Goal: Information Seeking & Learning: Learn about a topic

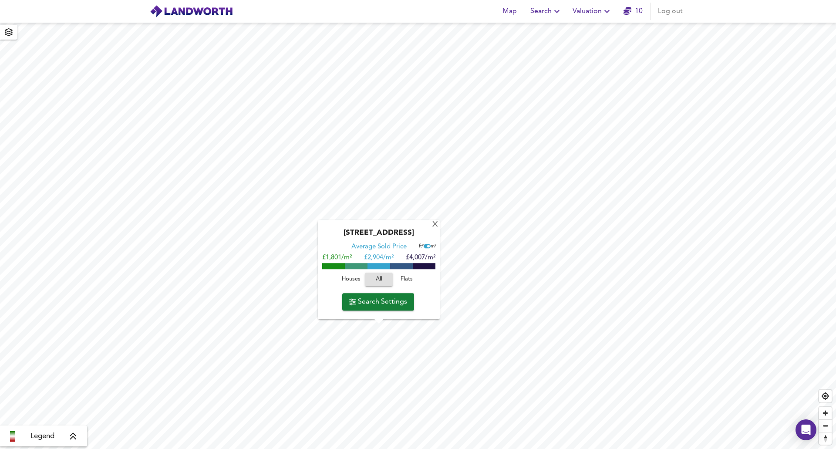
click at [376, 302] on span "Search Settings" at bounding box center [378, 302] width 58 height 12
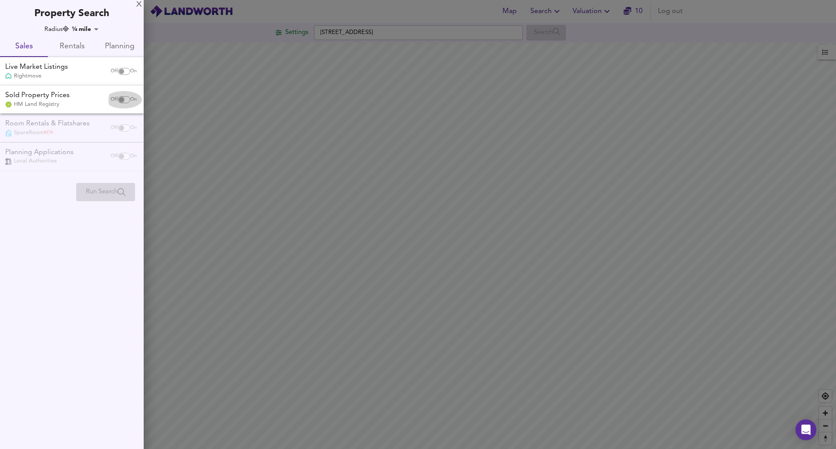
click at [124, 99] on input "checkbox" at bounding box center [121, 99] width 21 height 7
checkbox input "true"
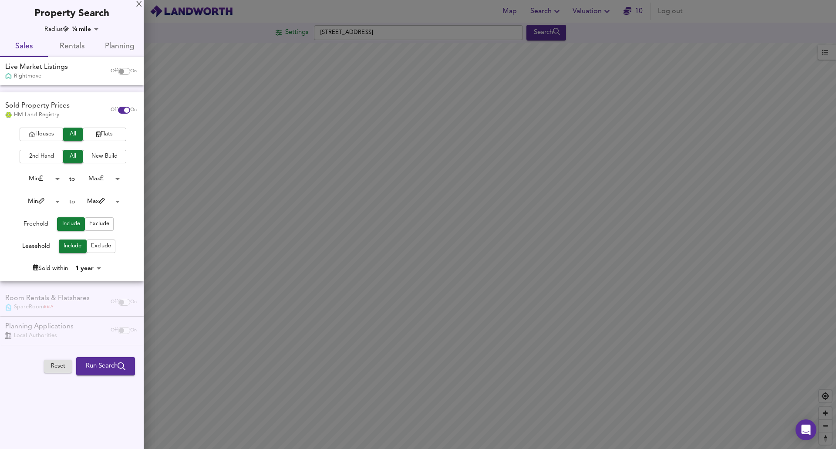
click at [103, 132] on span "Flats" at bounding box center [104, 134] width 35 height 10
click at [51, 158] on span "2nd Hand" at bounding box center [41, 157] width 35 height 10
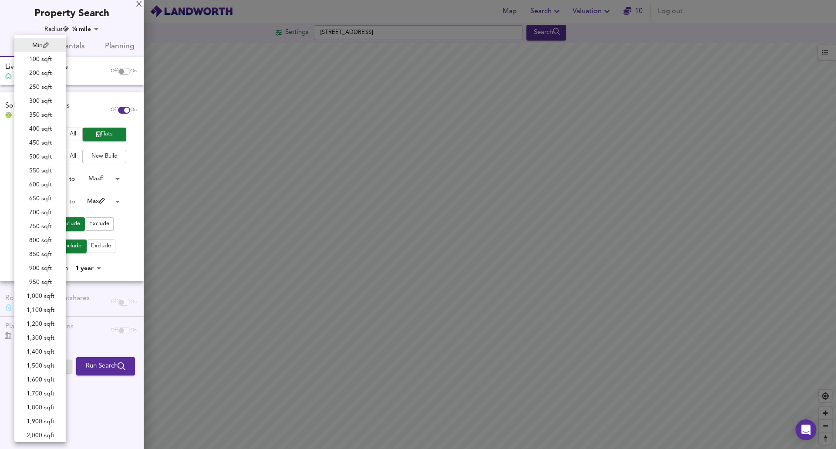
click at [57, 204] on body "Map Search Valuation 10 Log out Settings [GEOGRAPHIC_DATA] 6DT Search Legend UK…" at bounding box center [418, 224] width 836 height 449
click at [128, 174] on div at bounding box center [418, 224] width 836 height 449
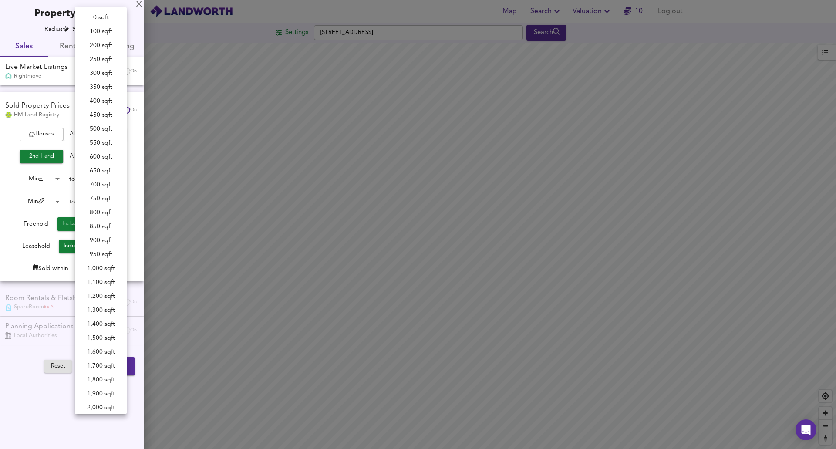
scroll to position [130, 0]
click at [117, 201] on body "Map Search Valuation 10 Log out Settings [GEOGRAPHIC_DATA] 6DT Search Legend UK…" at bounding box center [418, 224] width 836 height 449
click at [14, 171] on div at bounding box center [418, 224] width 836 height 449
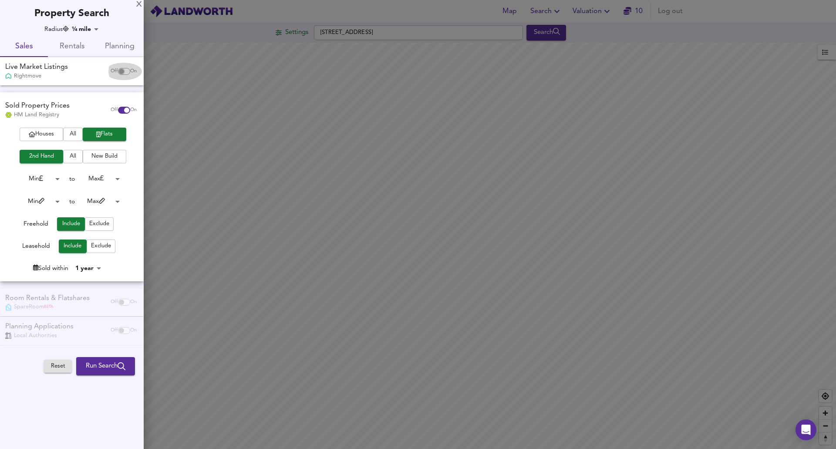
click at [121, 74] on input "checkbox" at bounding box center [121, 71] width 21 height 7
checkbox input "true"
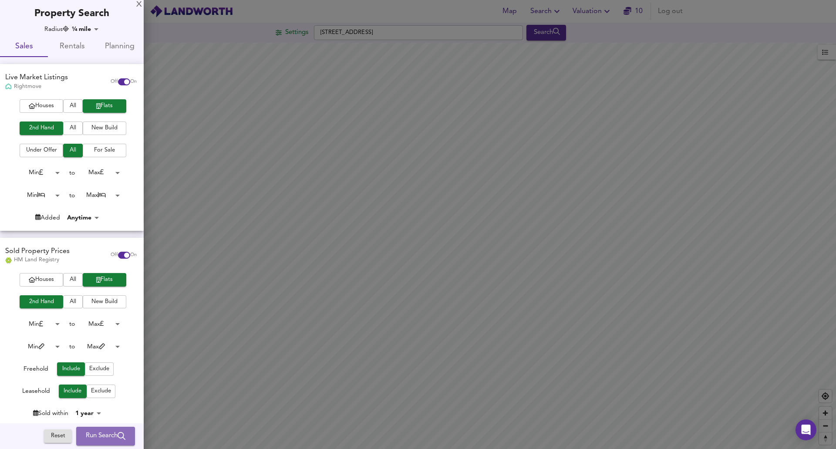
click at [95, 433] on span "Run Search" at bounding box center [106, 436] width 40 height 11
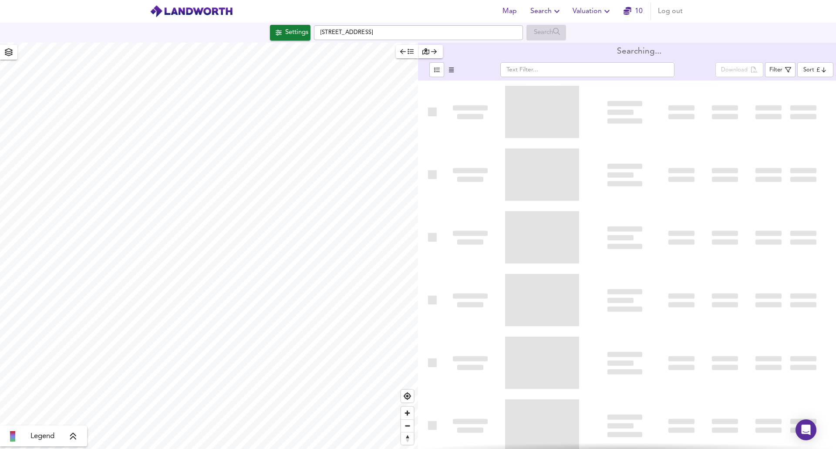
type input "bestdeal"
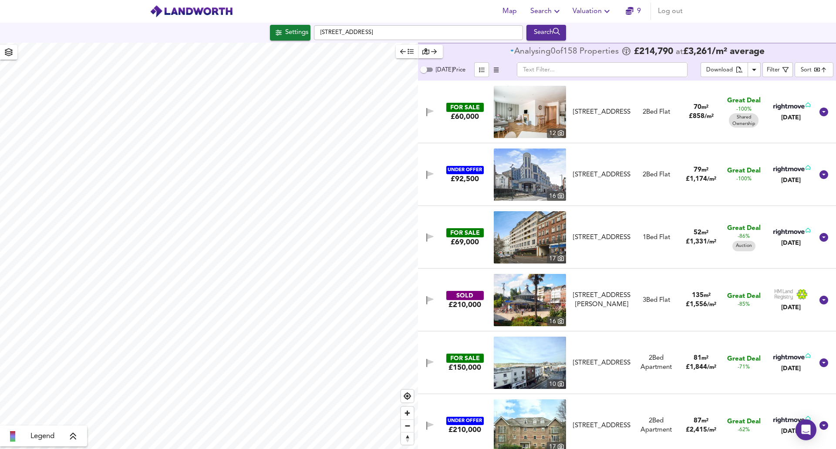
checkbox input "false"
checkbox input "true"
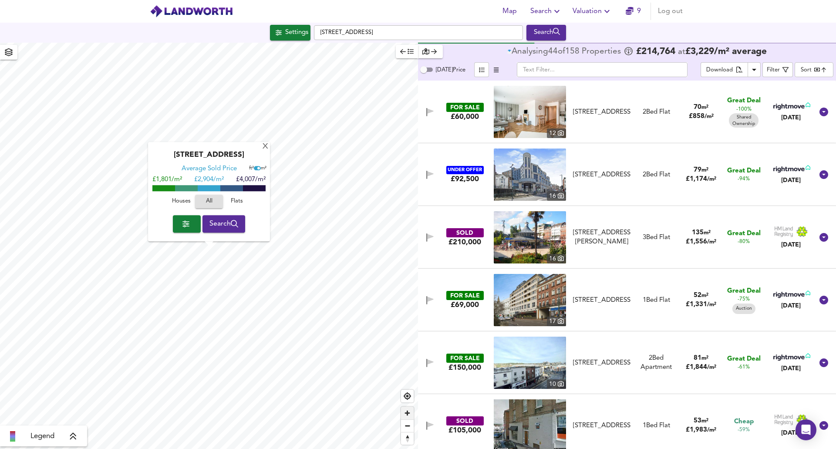
click at [409, 414] on span "Zoom in" at bounding box center [407, 413] width 13 height 13
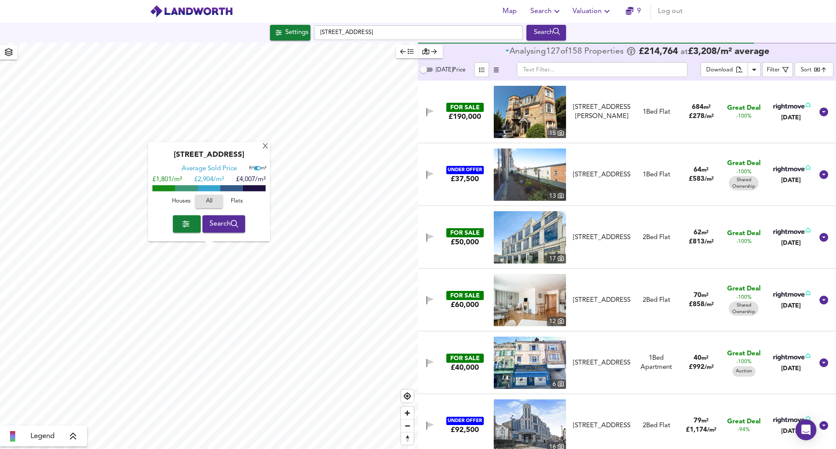
click at [461, 240] on div "£50,000" at bounding box center [465, 242] width 28 height 10
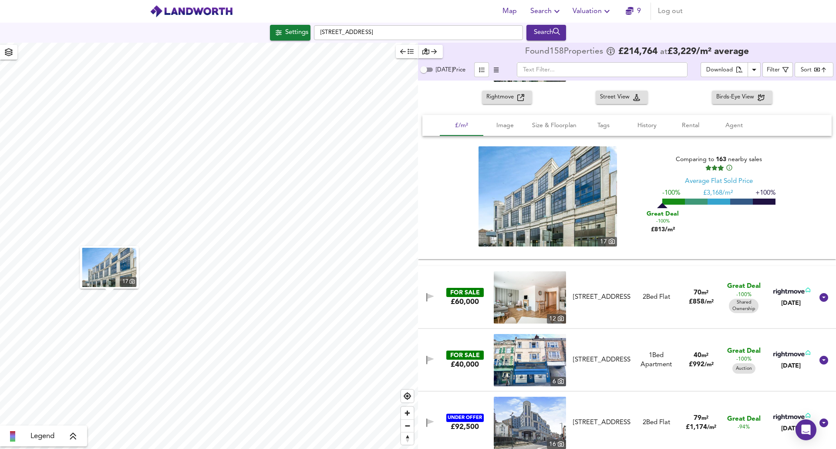
scroll to position [193, 0]
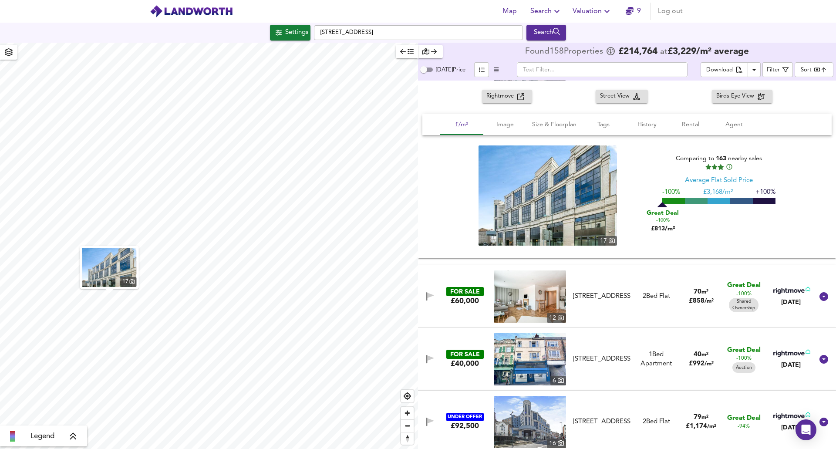
click at [465, 297] on div "£60,000" at bounding box center [465, 301] width 28 height 10
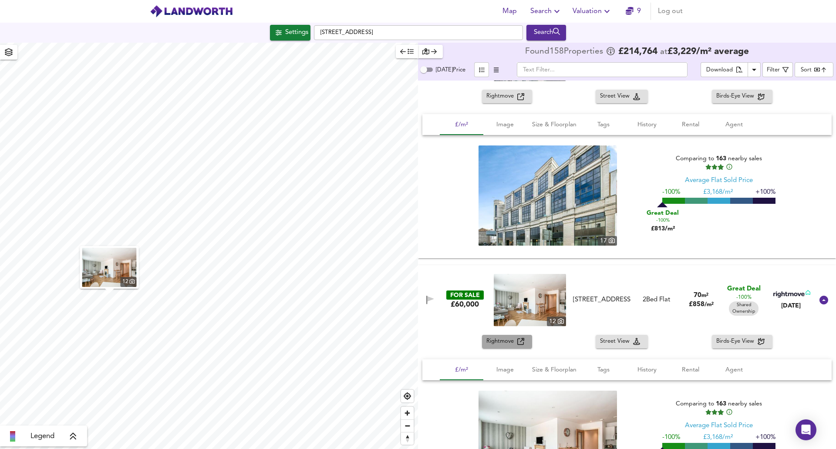
click at [497, 342] on span "Rightmove" at bounding box center [502, 342] width 31 height 10
click at [771, 69] on div "Filter" at bounding box center [773, 70] width 13 height 10
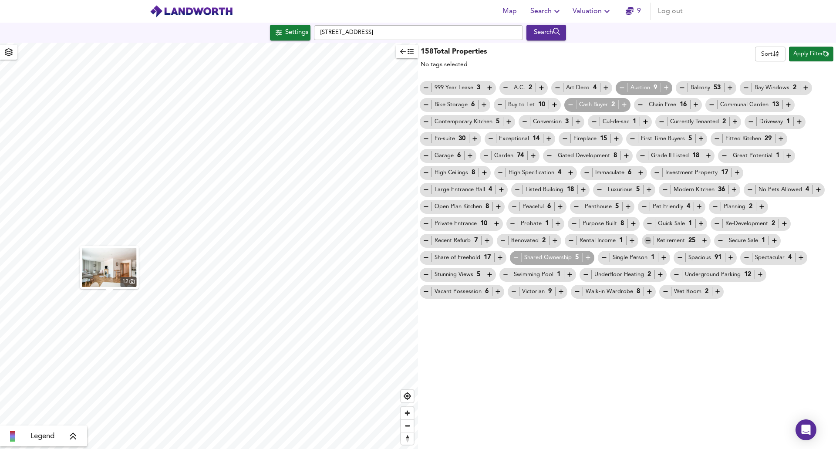
click at [649, 243] on icon "button" at bounding box center [648, 240] width 7 height 7
click at [515, 259] on icon "button" at bounding box center [516, 257] width 7 height 7
click at [649, 241] on icon "button" at bounding box center [648, 240] width 4 height 0
click at [795, 57] on span "Apply Filter" at bounding box center [812, 54] width 36 height 10
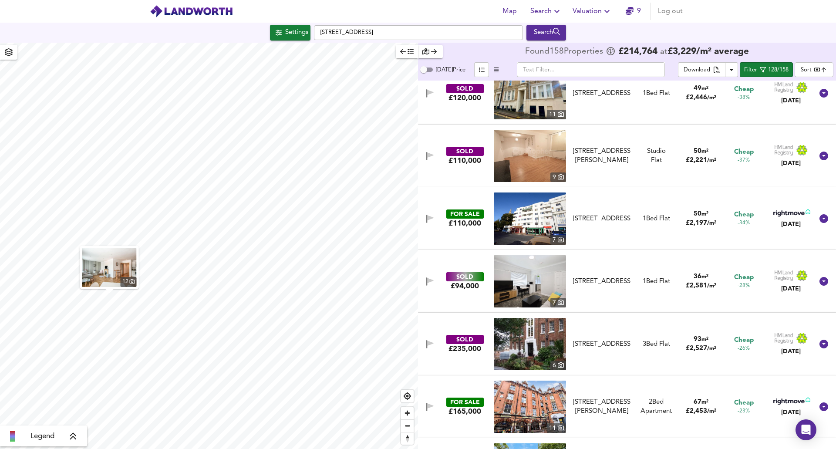
scroll to position [1274, 0]
type input "325"
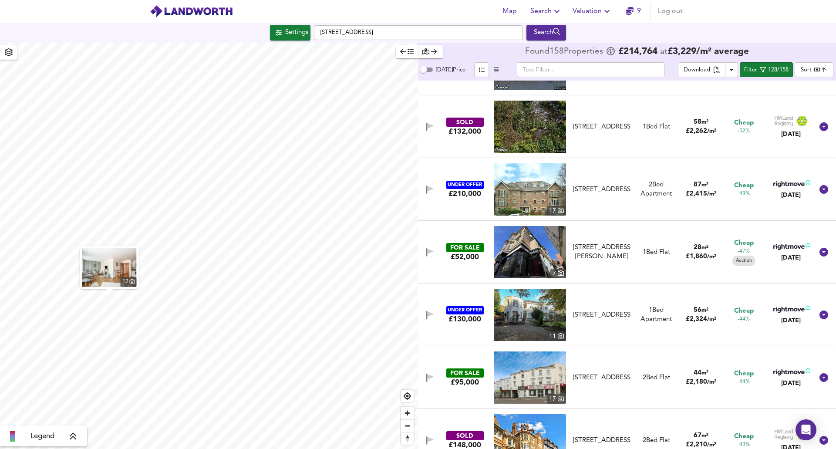
scroll to position [550, 0]
click at [464, 257] on div "£52,000" at bounding box center [465, 257] width 28 height 10
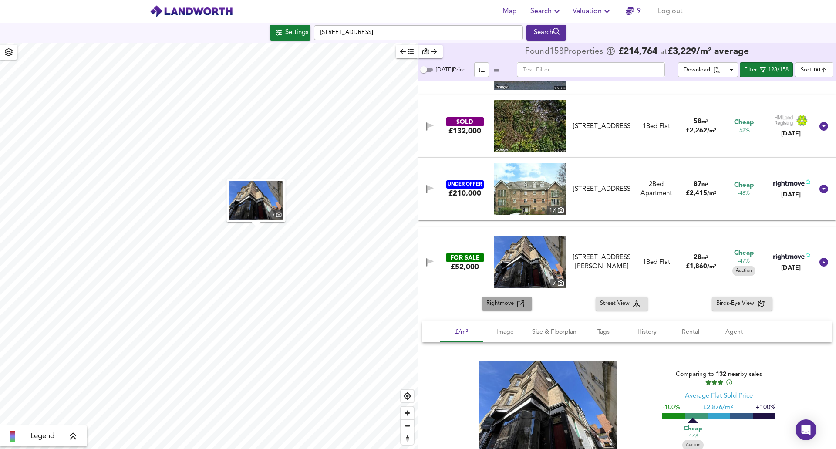
click at [502, 306] on span "Rightmove" at bounding box center [502, 304] width 31 height 10
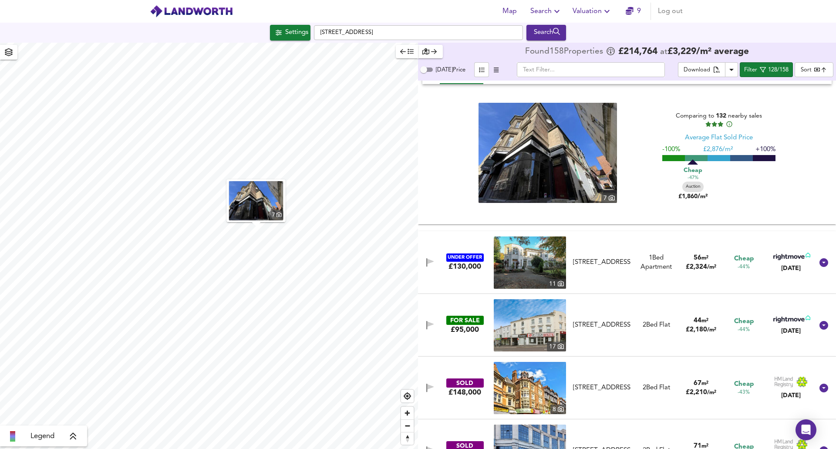
scroll to position [815, 0]
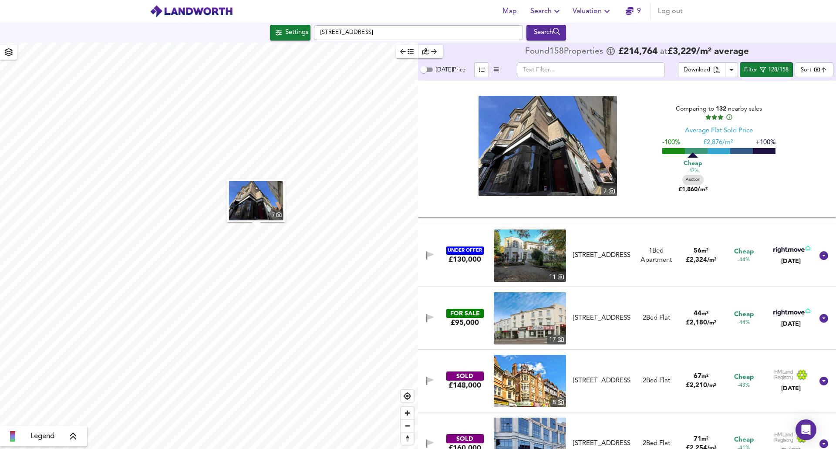
click at [439, 267] on div "UNDER OFFER £130,000 [STREET_ADDRESS] 1 Bed Apartment 56 m² £ 2,324 / m² Cheap …" at bounding box center [617, 256] width 394 height 52
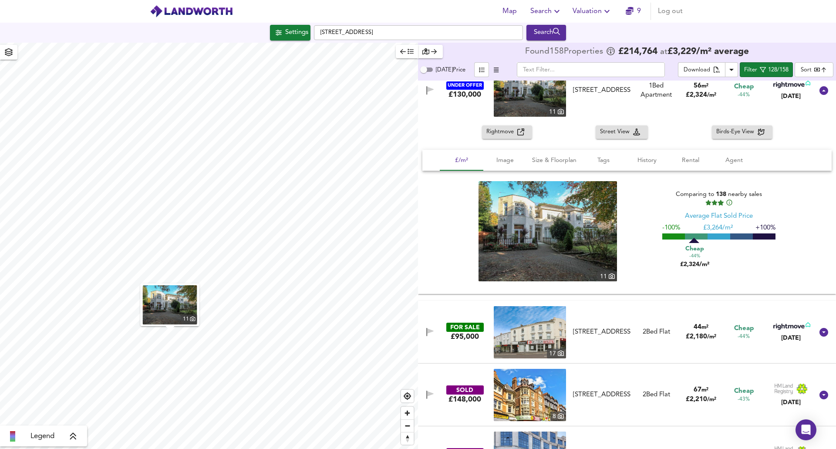
scroll to position [984, 0]
click at [442, 341] on div "FOR SALE £95,000 17 [GEOGRAPHIC_DATA], [GEOGRAPHIC_DATA], [GEOGRAPHIC_DATA], BH…" at bounding box center [617, 332] width 394 height 52
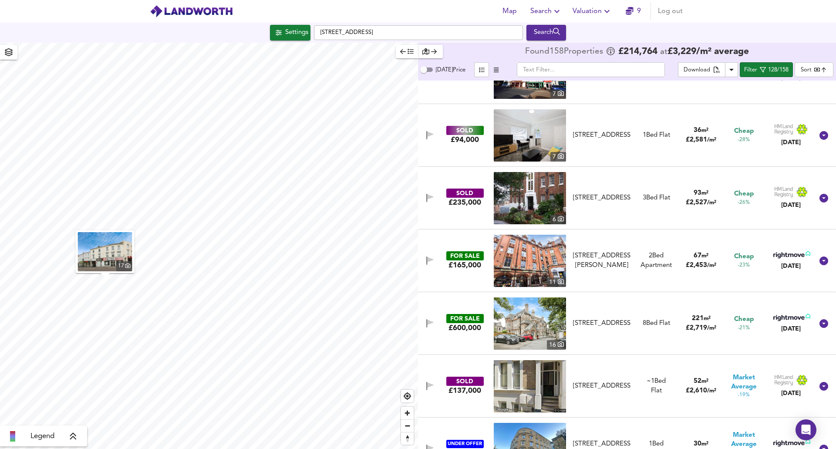
scroll to position [1991, 0]
click at [442, 341] on div "FOR SALE £600,000 [STREET_ADDRESS] 8 Bed Flat 221 m² £ 2,719 / m² Cheap -21% [D…" at bounding box center [617, 323] width 394 height 52
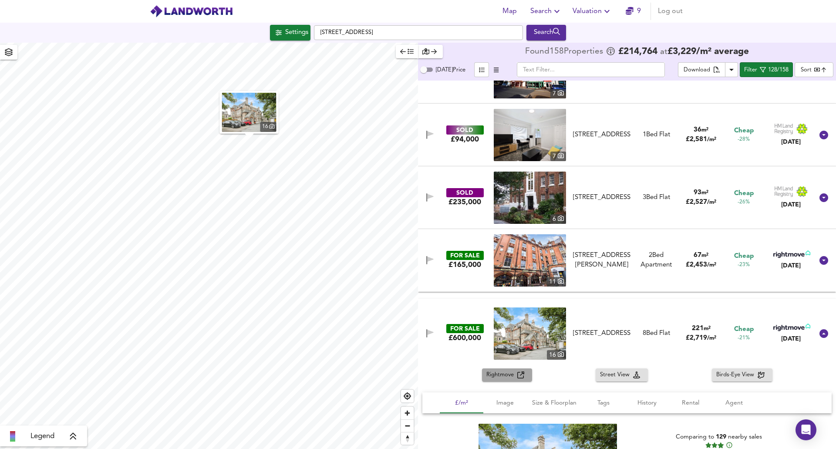
click at [502, 378] on span "Rightmove" at bounding box center [502, 375] width 31 height 10
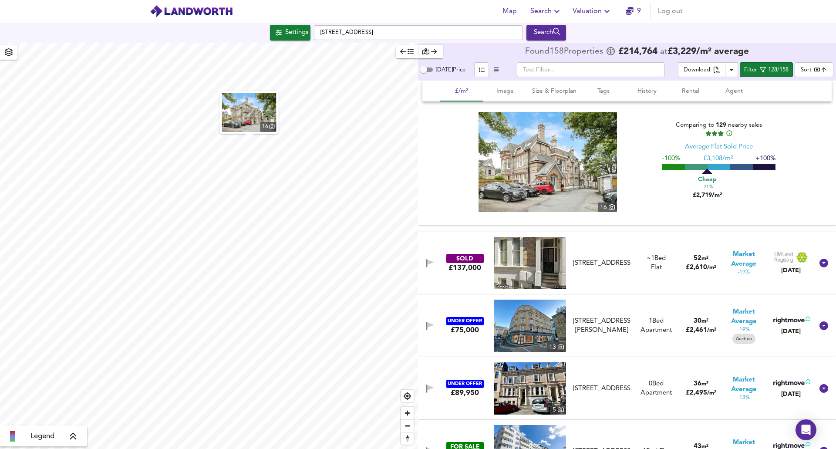
scroll to position [2303, 0]
click at [438, 287] on div "SOLD £137,000 [STREET_ADDRESS] ~1 Bed We've estimated the total number of bedro…" at bounding box center [617, 263] width 394 height 52
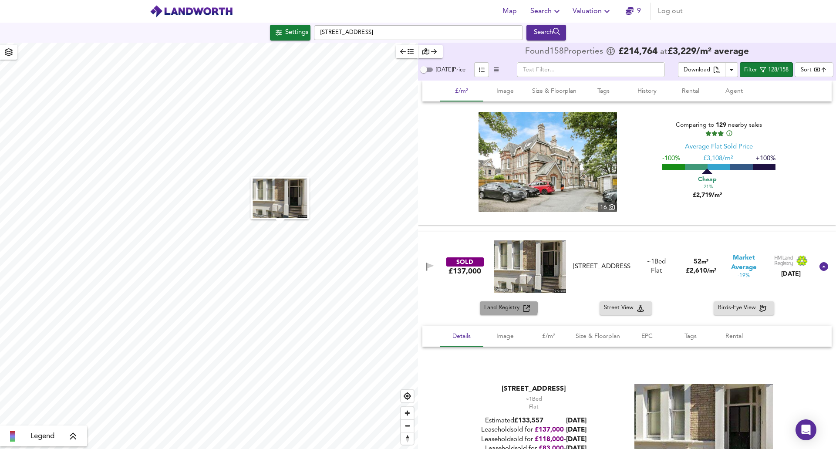
click at [503, 306] on span "Land Registry" at bounding box center [503, 308] width 39 height 10
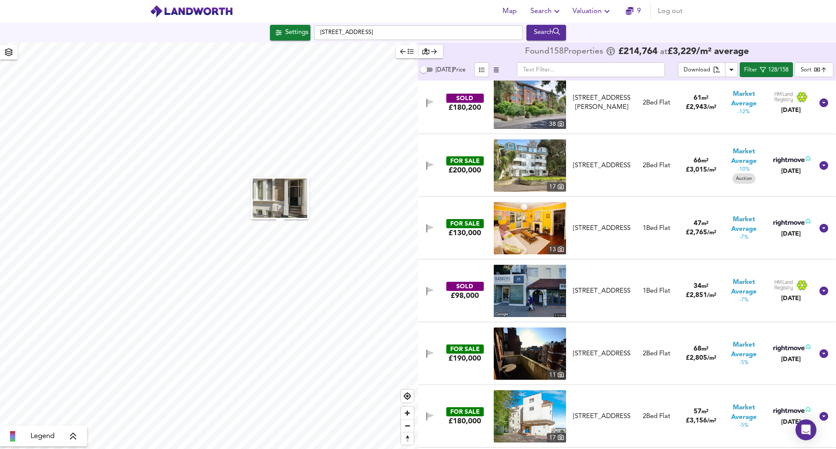
scroll to position [3038, 0]
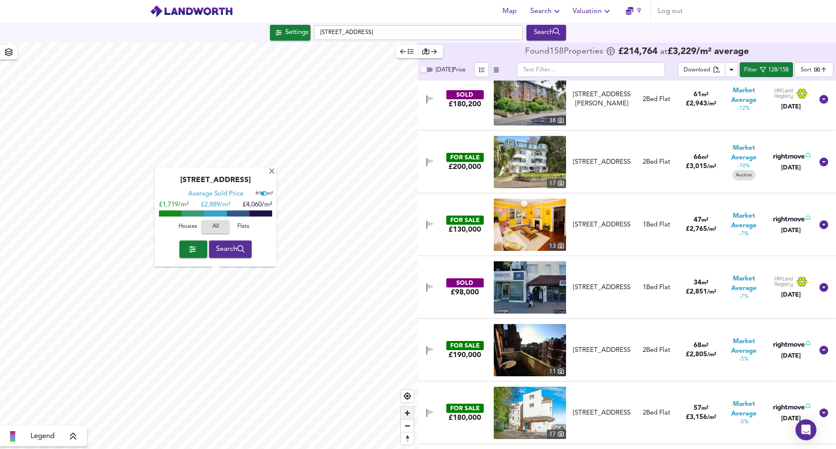
click at [408, 416] on span "Zoom in" at bounding box center [407, 413] width 13 height 13
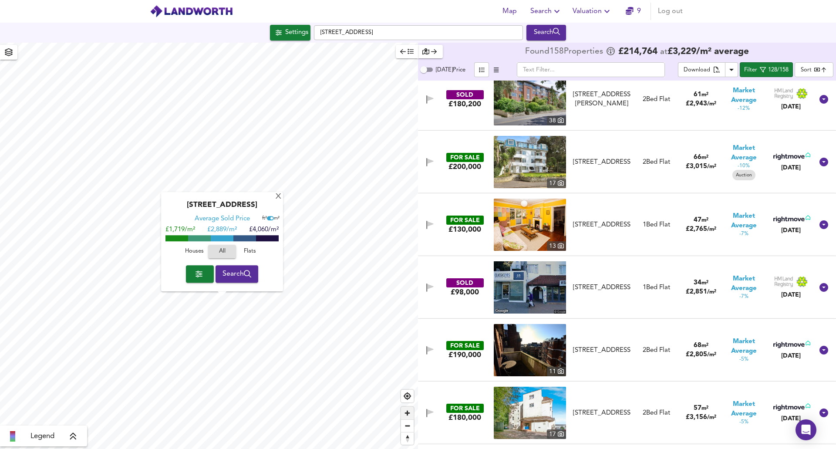
click at [408, 416] on span "Zoom in" at bounding box center [407, 413] width 13 height 13
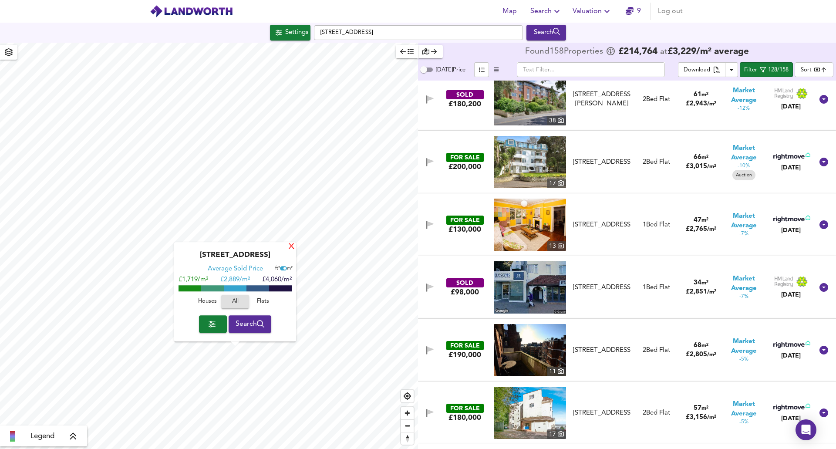
click at [291, 247] on div "X" at bounding box center [291, 247] width 7 height 8
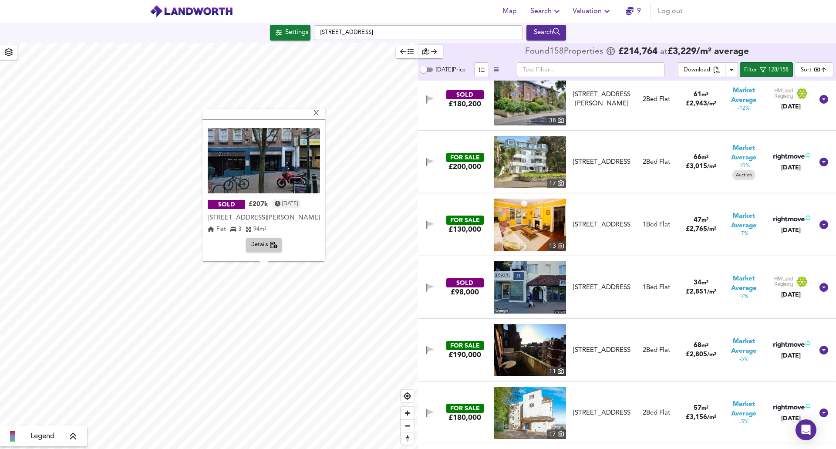
scroll to position [137, 0]
click at [320, 116] on div "X" at bounding box center [316, 114] width 7 height 8
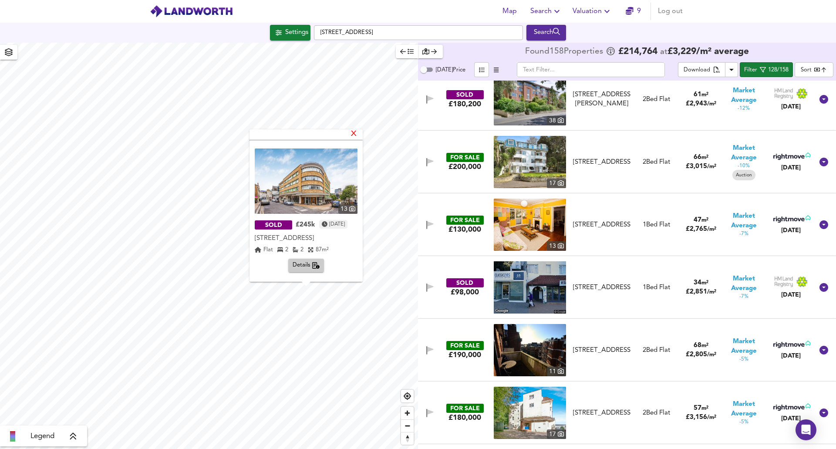
click at [358, 133] on div "X" at bounding box center [353, 134] width 7 height 8
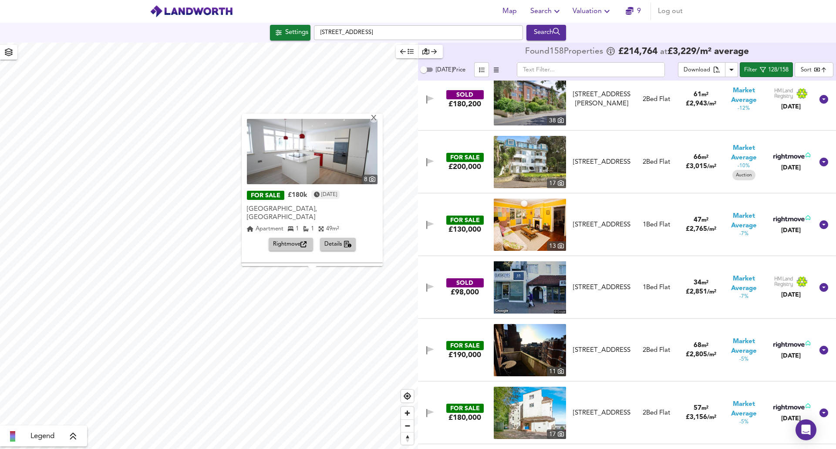
click at [352, 225] on div "Apartment 1 1 49 m²" at bounding box center [312, 229] width 131 height 9
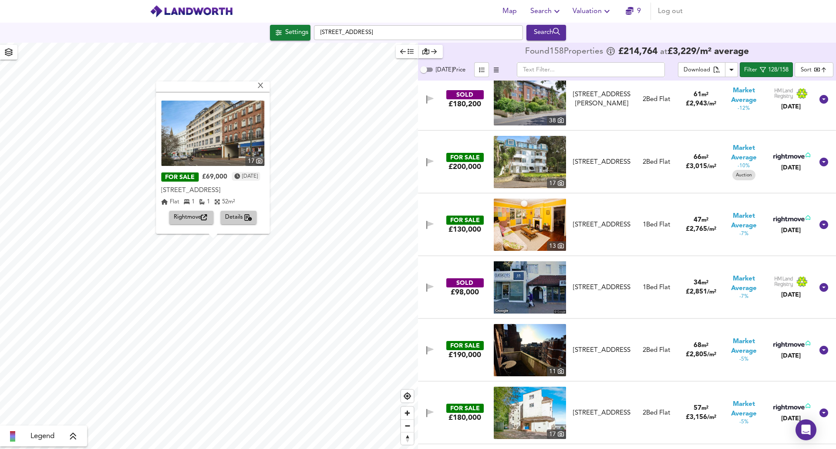
scroll to position [134, 0]
click at [265, 88] on div "X" at bounding box center [260, 86] width 7 height 8
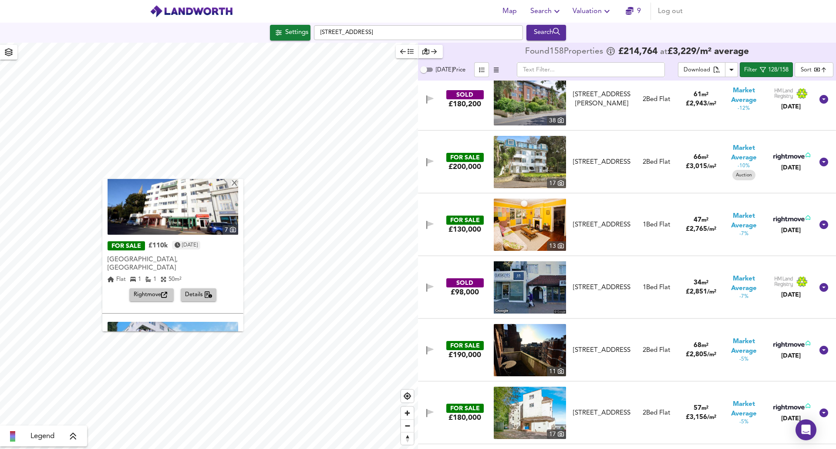
scroll to position [14, 0]
click at [235, 185] on div "X" at bounding box center [234, 184] width 7 height 8
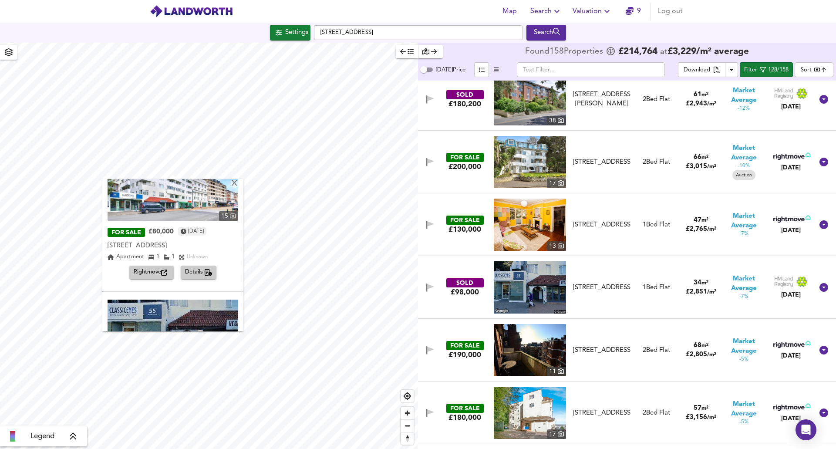
scroll to position [182, 0]
click at [235, 186] on div "X" at bounding box center [234, 184] width 7 height 8
